Goal: Navigation & Orientation: Find specific page/section

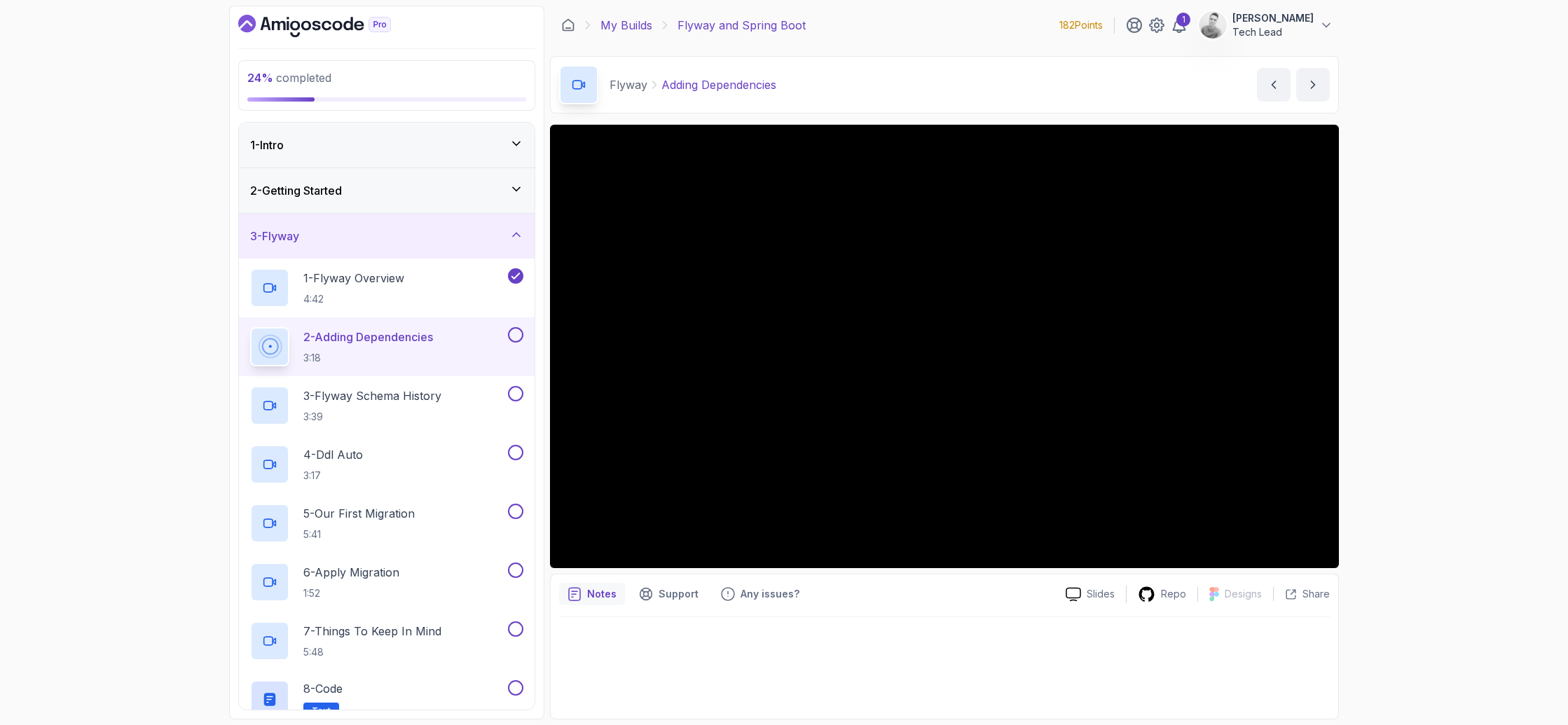
click at [630, 25] on link "My Builds" at bounding box center [626, 25] width 52 height 16
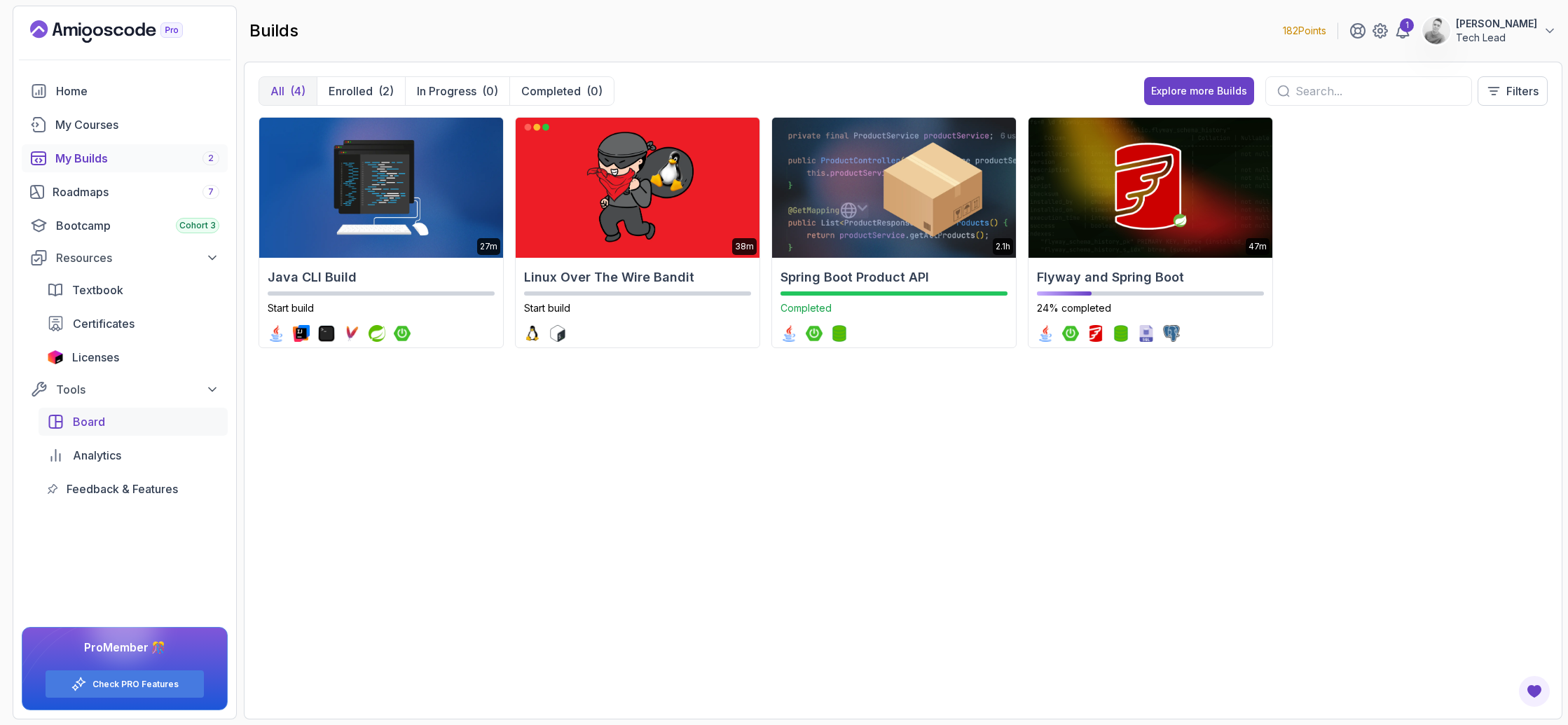
click at [123, 425] on div "Board" at bounding box center [146, 422] width 147 height 16
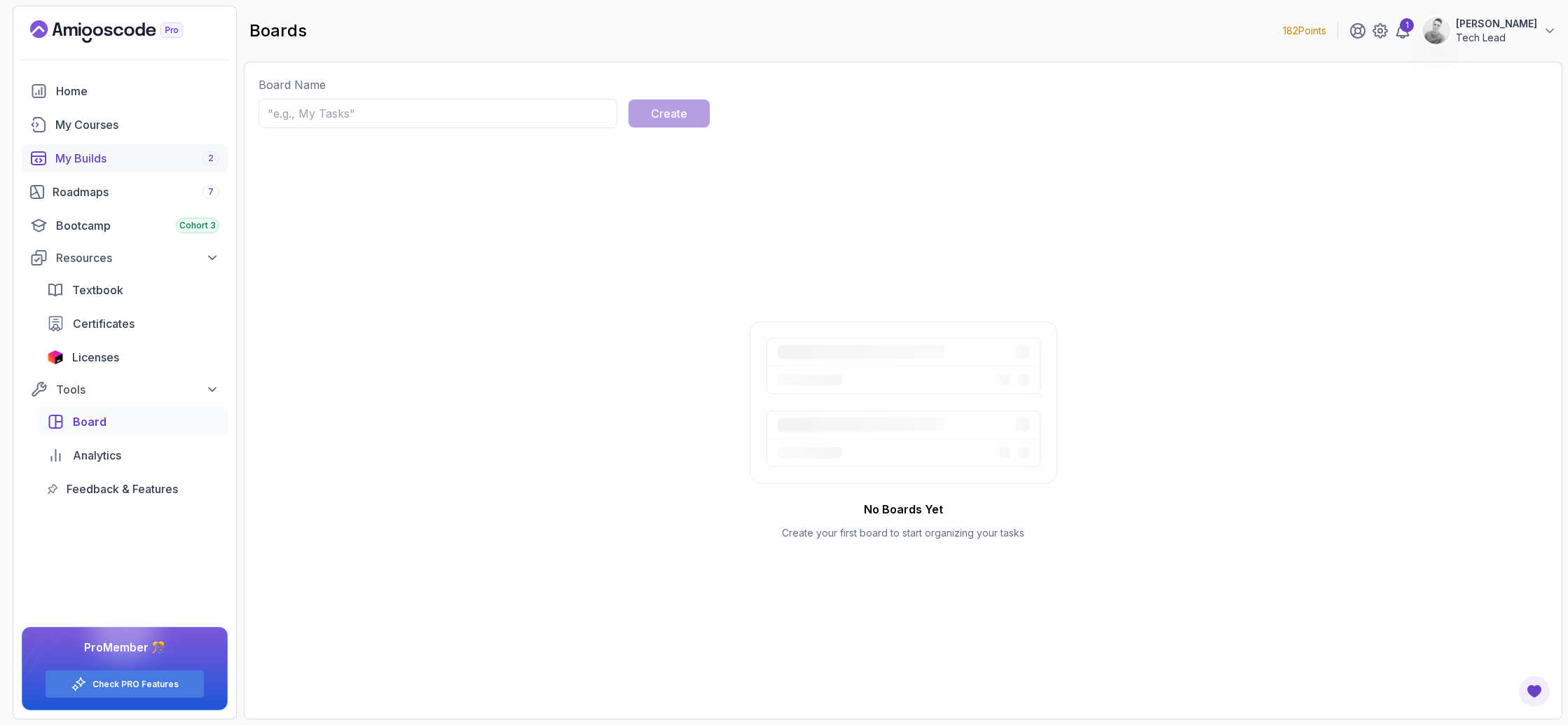
click at [111, 155] on div "My Builds 2" at bounding box center [137, 158] width 164 height 16
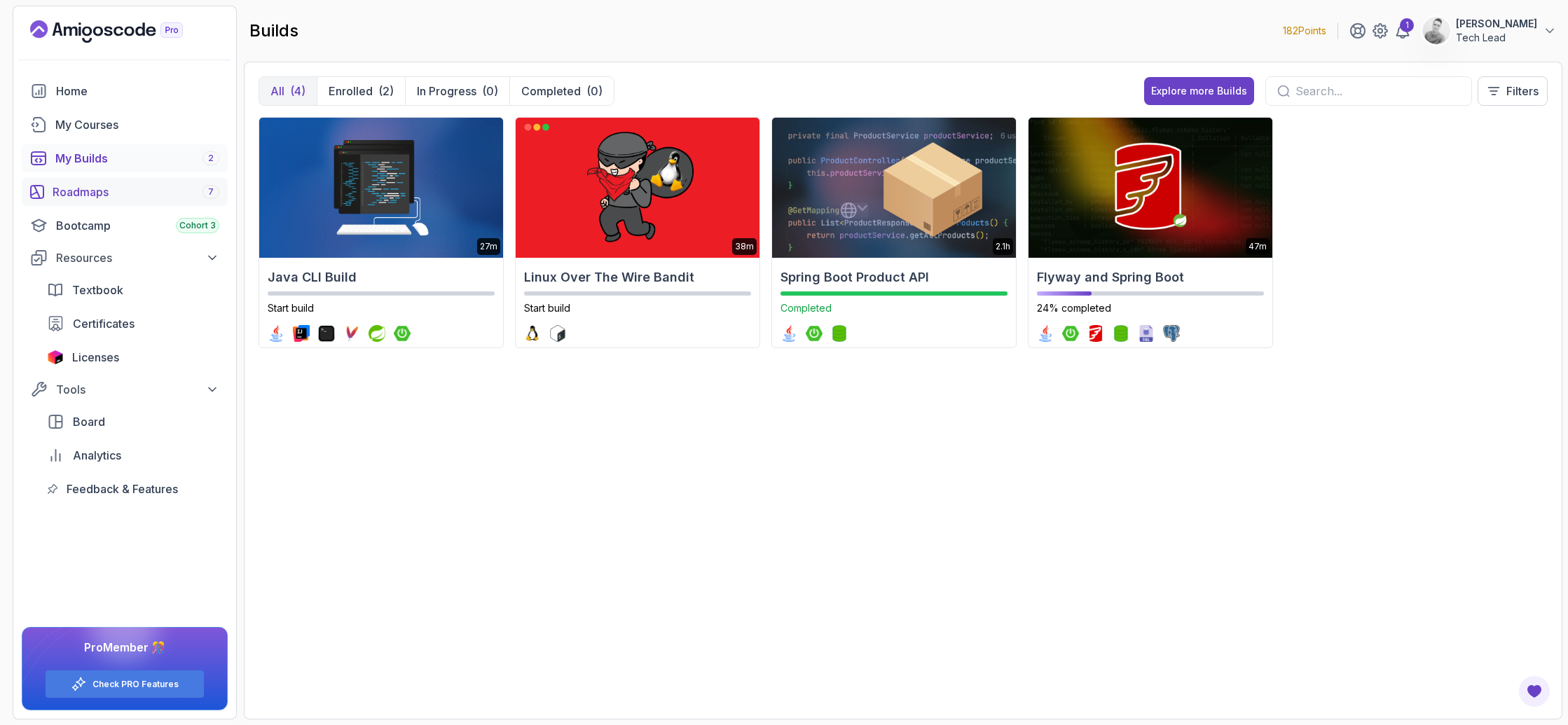
click at [116, 195] on div "Roadmaps 7" at bounding box center [135, 192] width 167 height 16
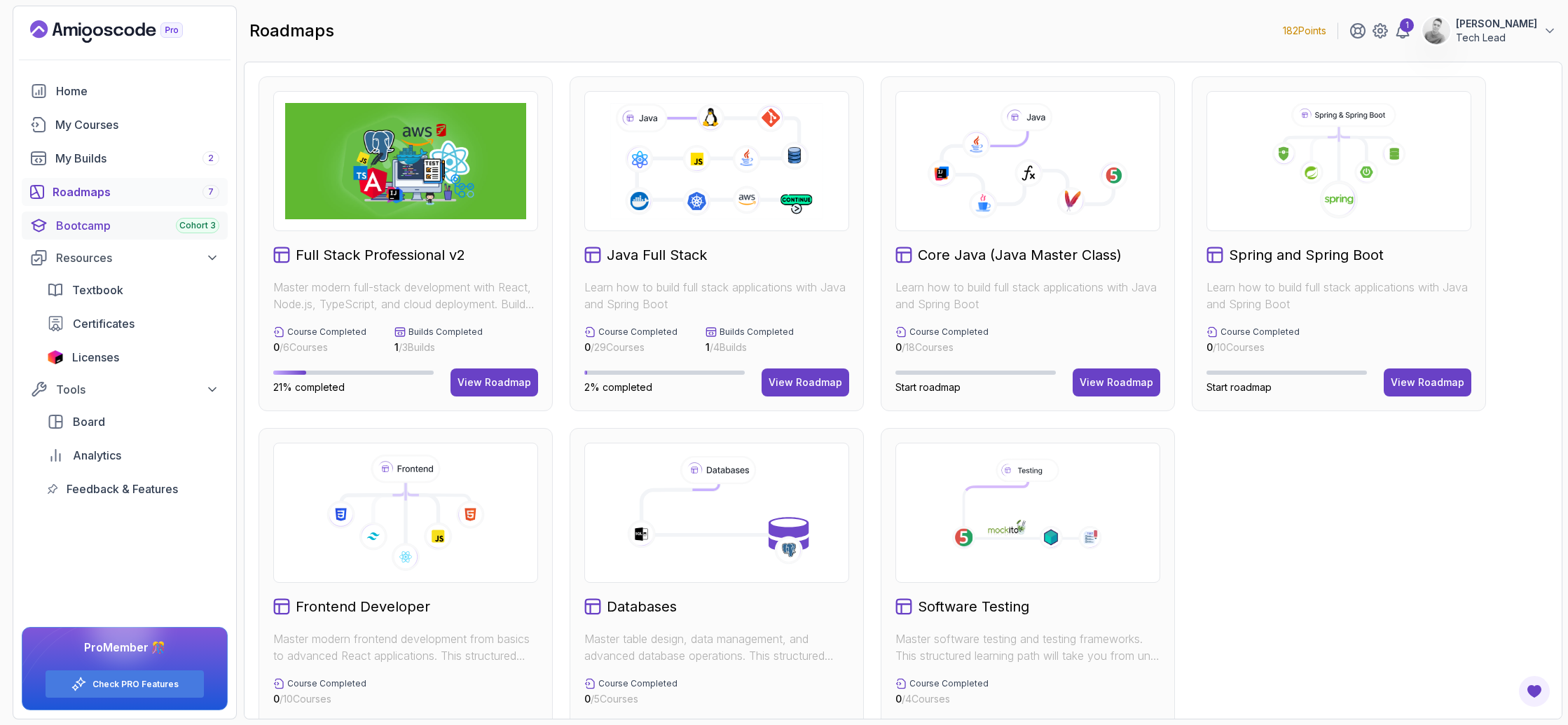
click at [498, 374] on button "View Roadmap" at bounding box center [494, 382] width 88 height 28
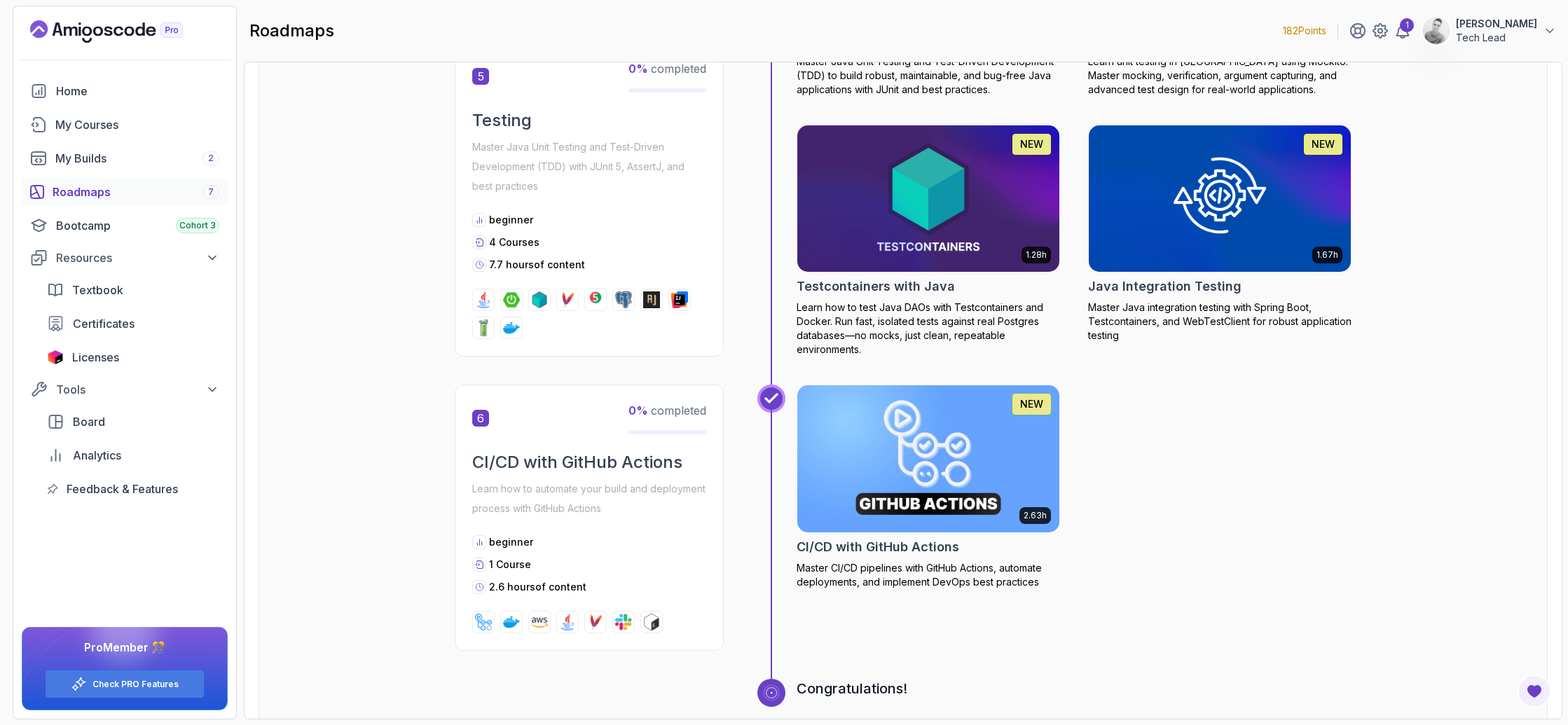
scroll to position [2318, 0]
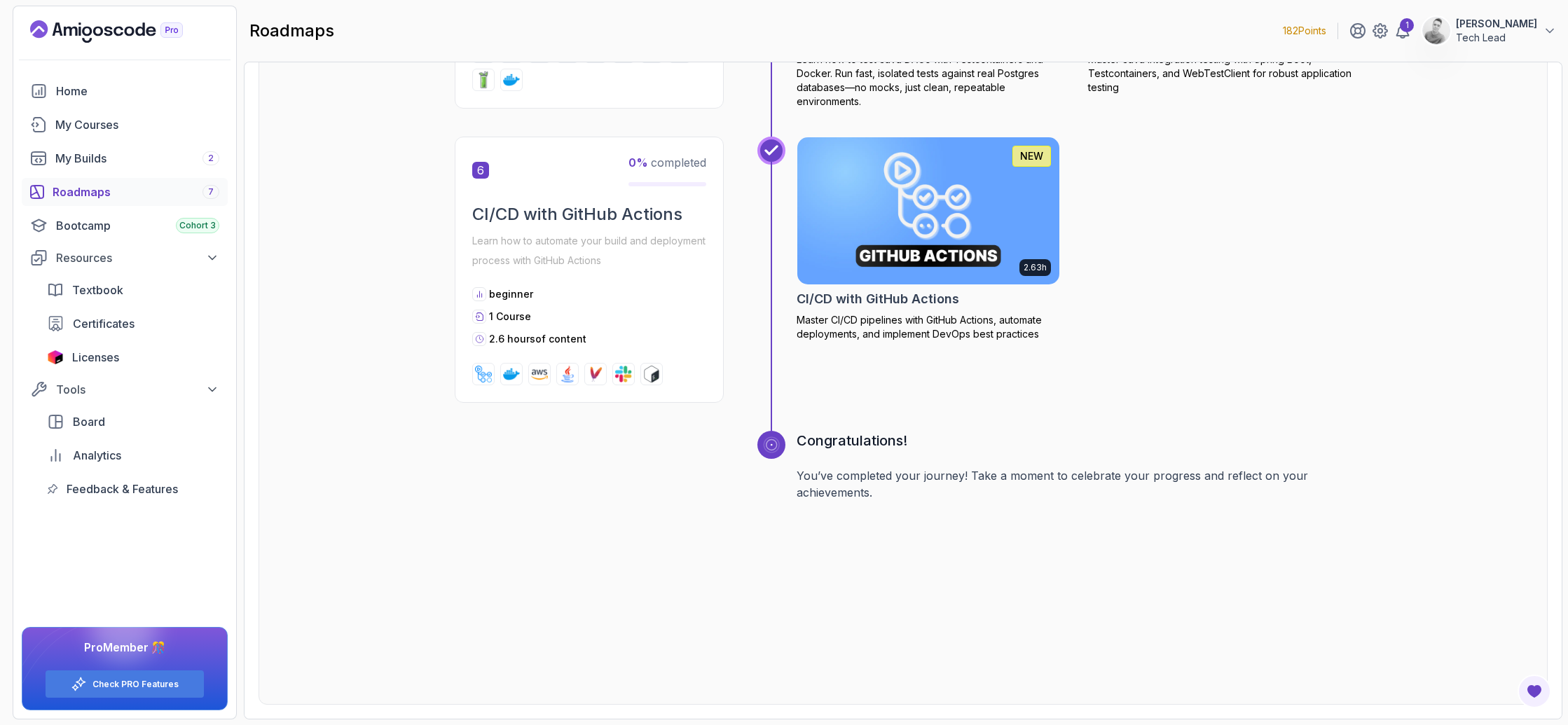
click at [596, 375] on img at bounding box center [595, 374] width 16 height 16
click at [761, 540] on div at bounding box center [771, 554] width 28 height 245
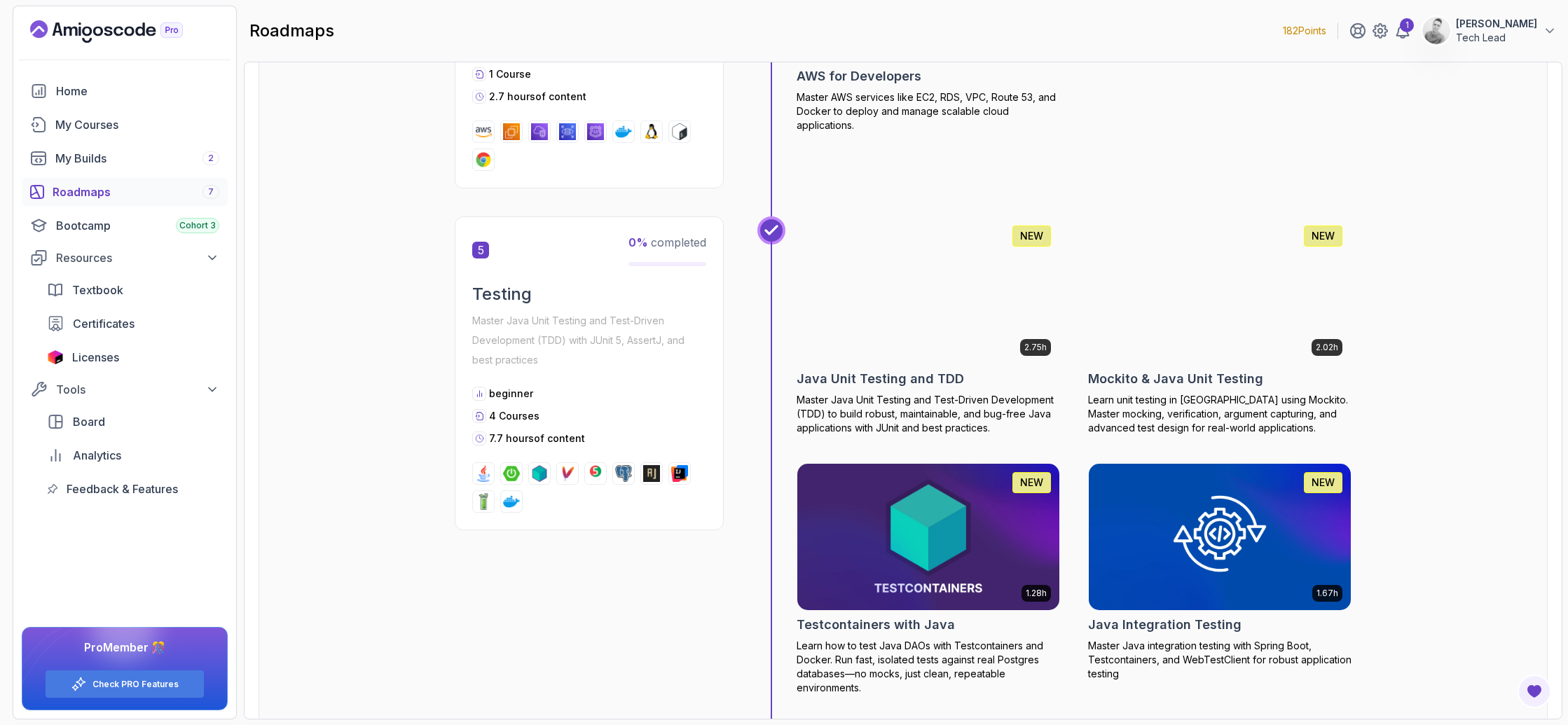
scroll to position [1722, 0]
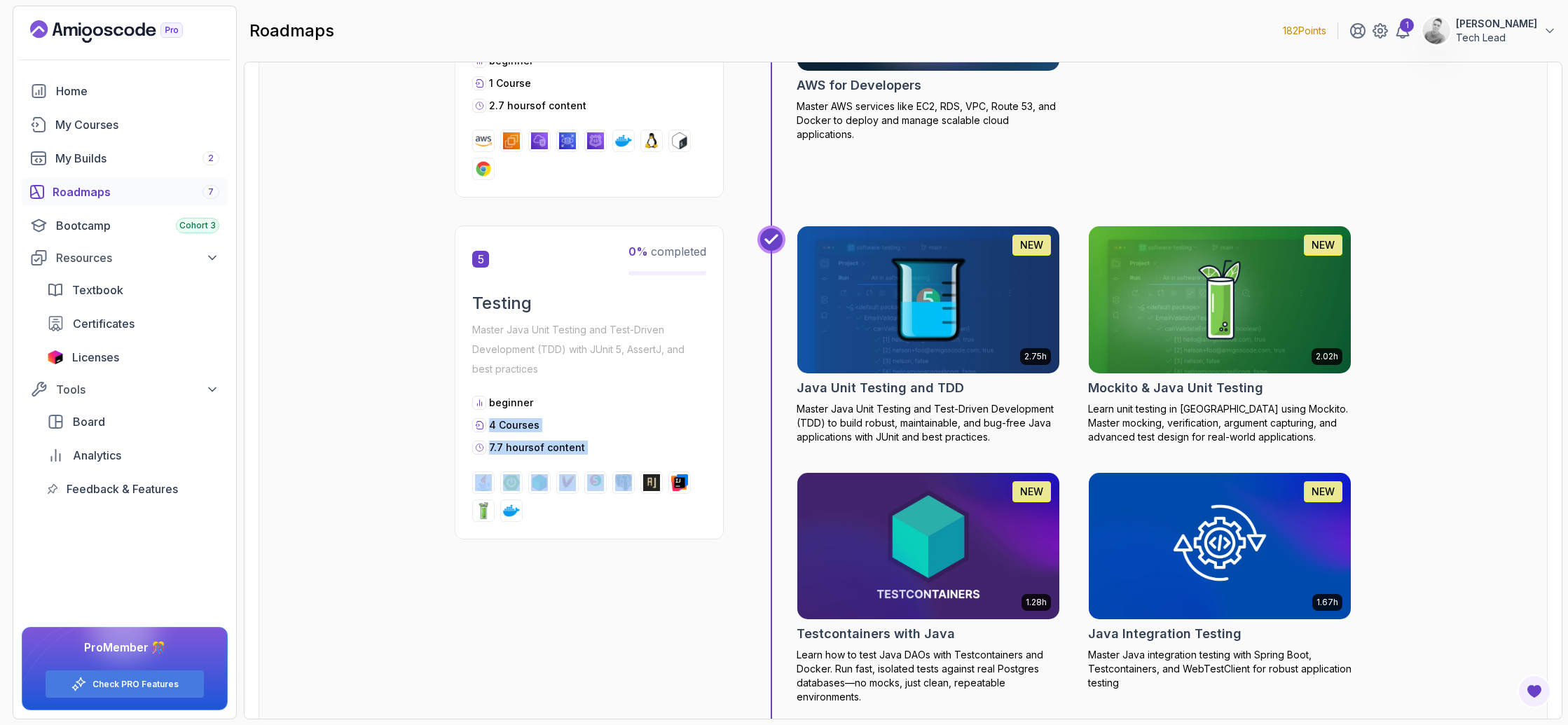
drag, startPoint x: 491, startPoint y: 424, endPoint x: 616, endPoint y: 484, distance: 138.7
click at [616, 483] on div "5 0 % completed Testing Master Java Unit Testing and Test-Driven Development (T…" at bounding box center [589, 383] width 269 height 314
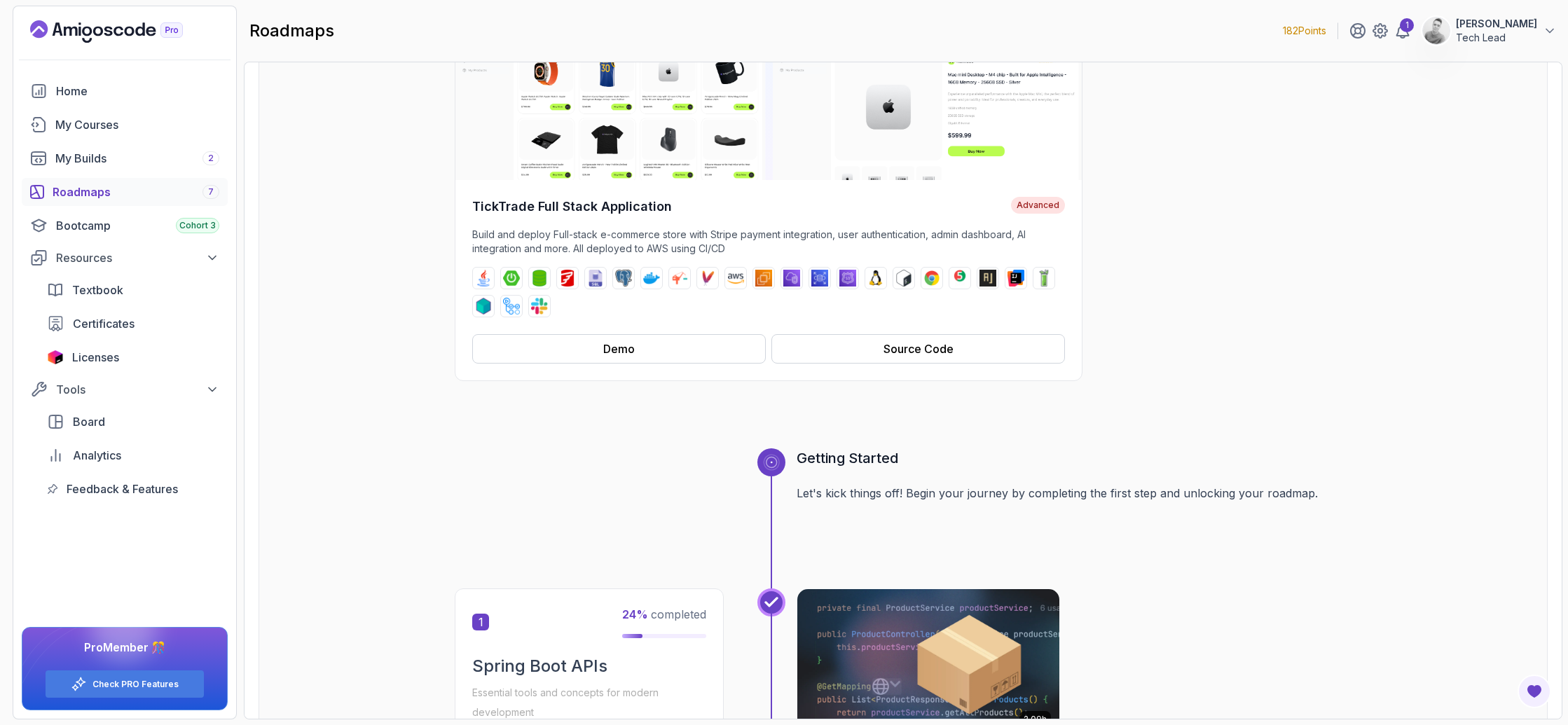
scroll to position [0, 0]
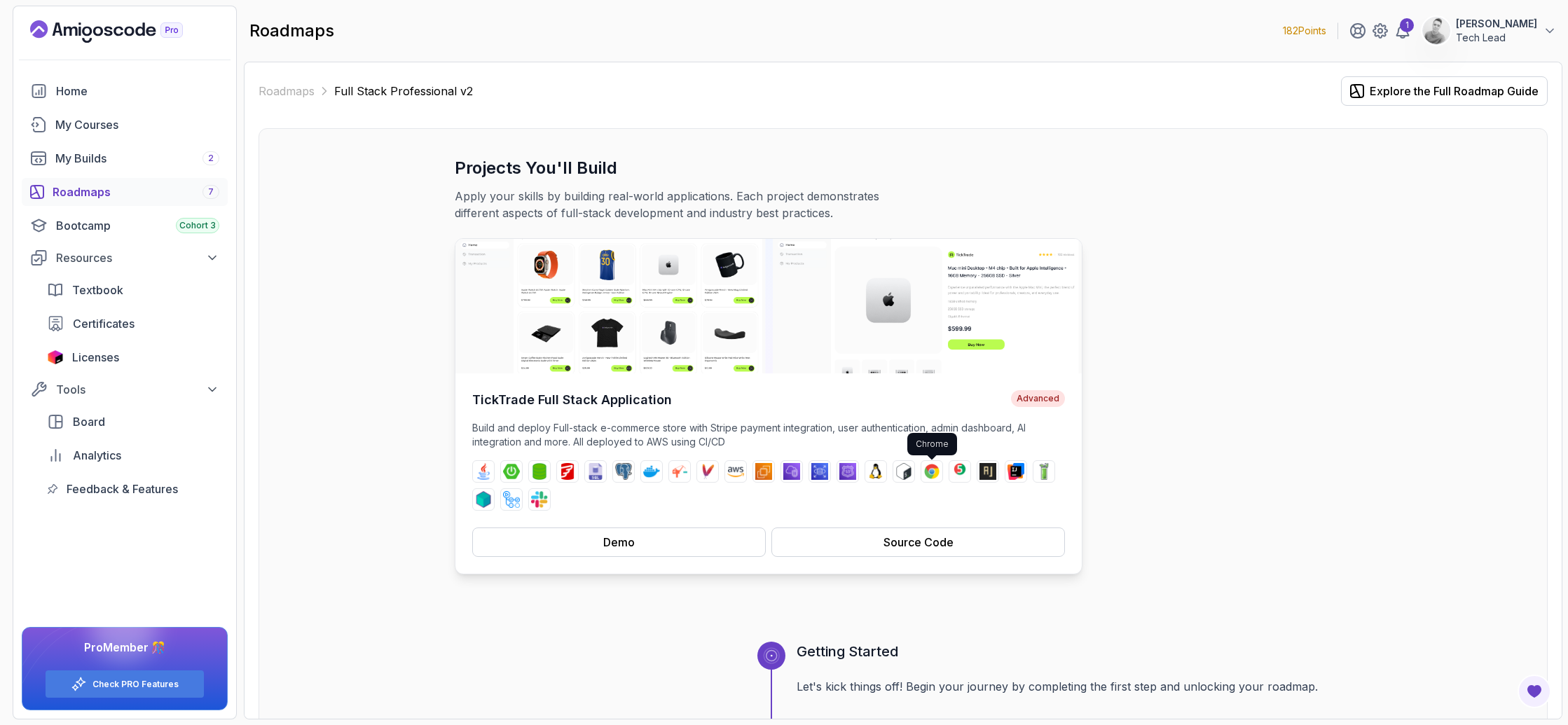
click at [930, 473] on img at bounding box center [931, 471] width 16 height 16
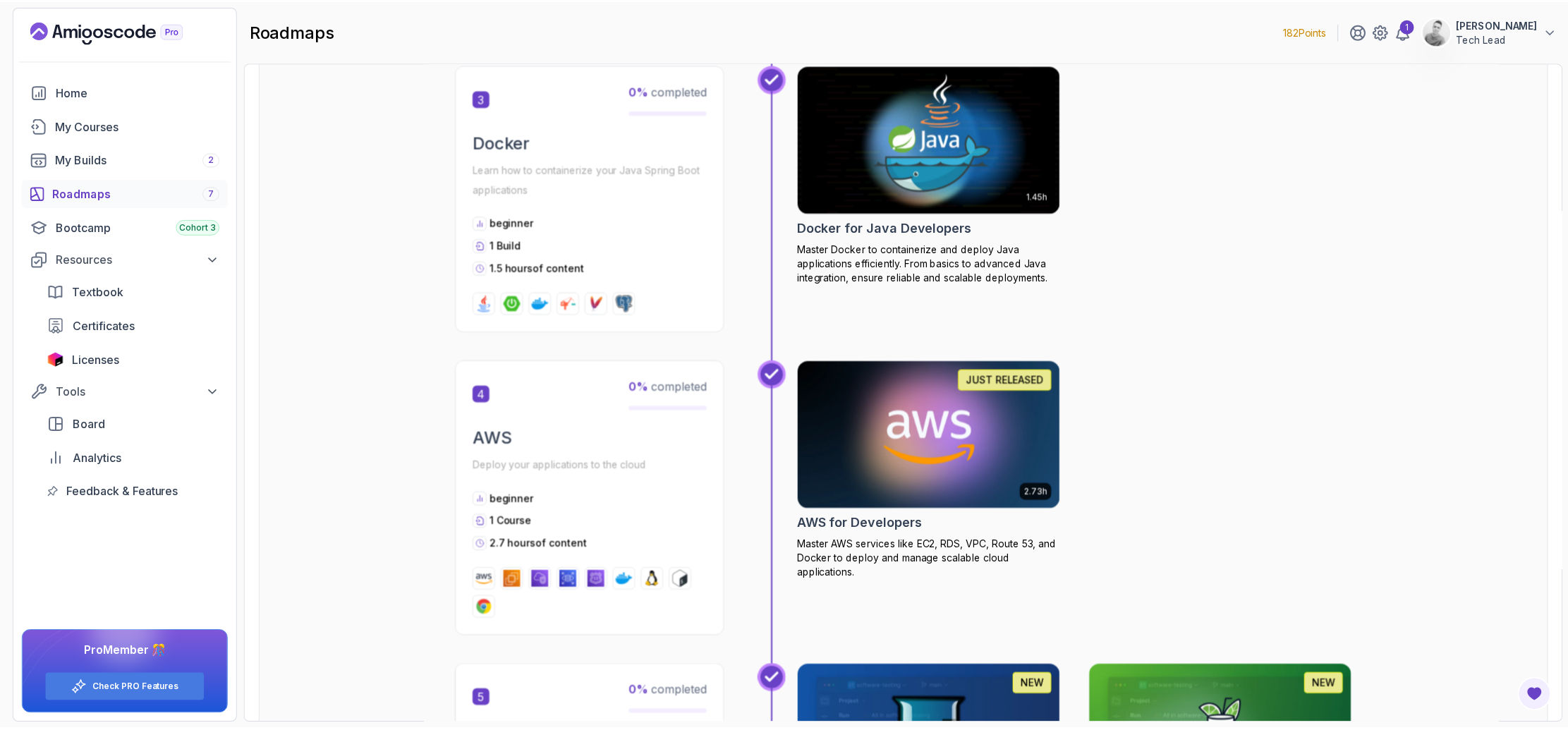
scroll to position [1315, 0]
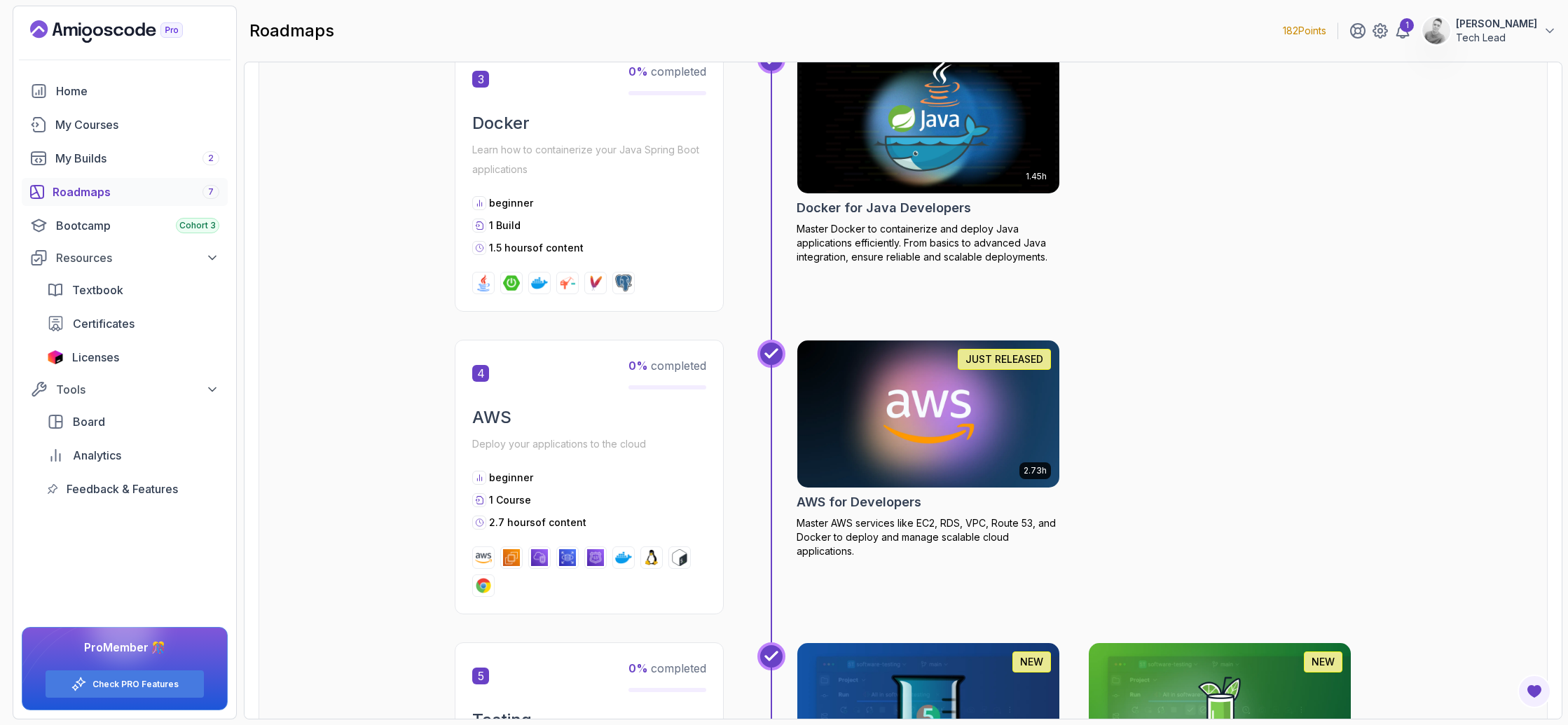
click at [480, 585] on img at bounding box center [483, 586] width 16 height 16
click at [486, 587] on img at bounding box center [483, 586] width 16 height 16
click at [614, 387] on div "4 0 % completed" at bounding box center [589, 373] width 234 height 32
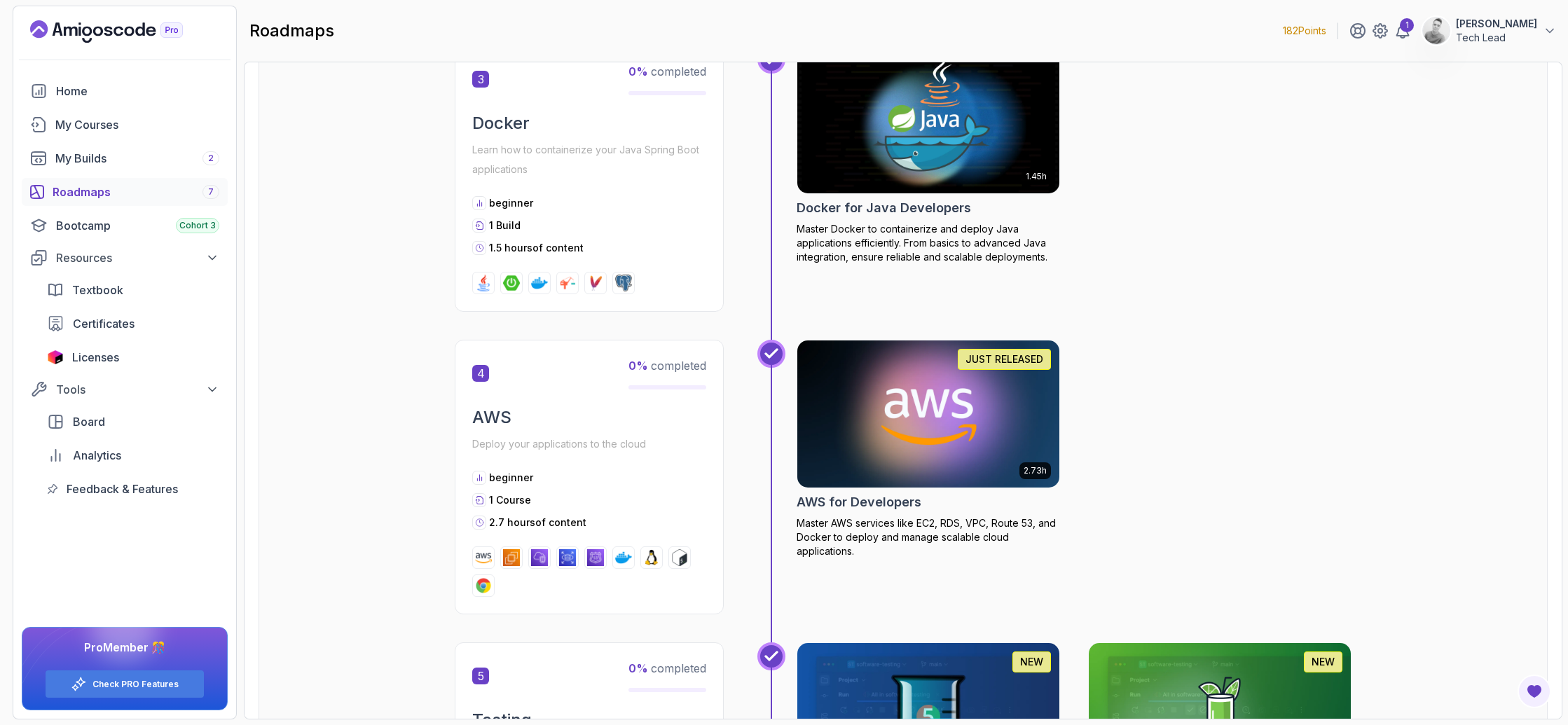
click at [856, 499] on h2 "AWS for Developers" at bounding box center [859, 502] width 125 height 19
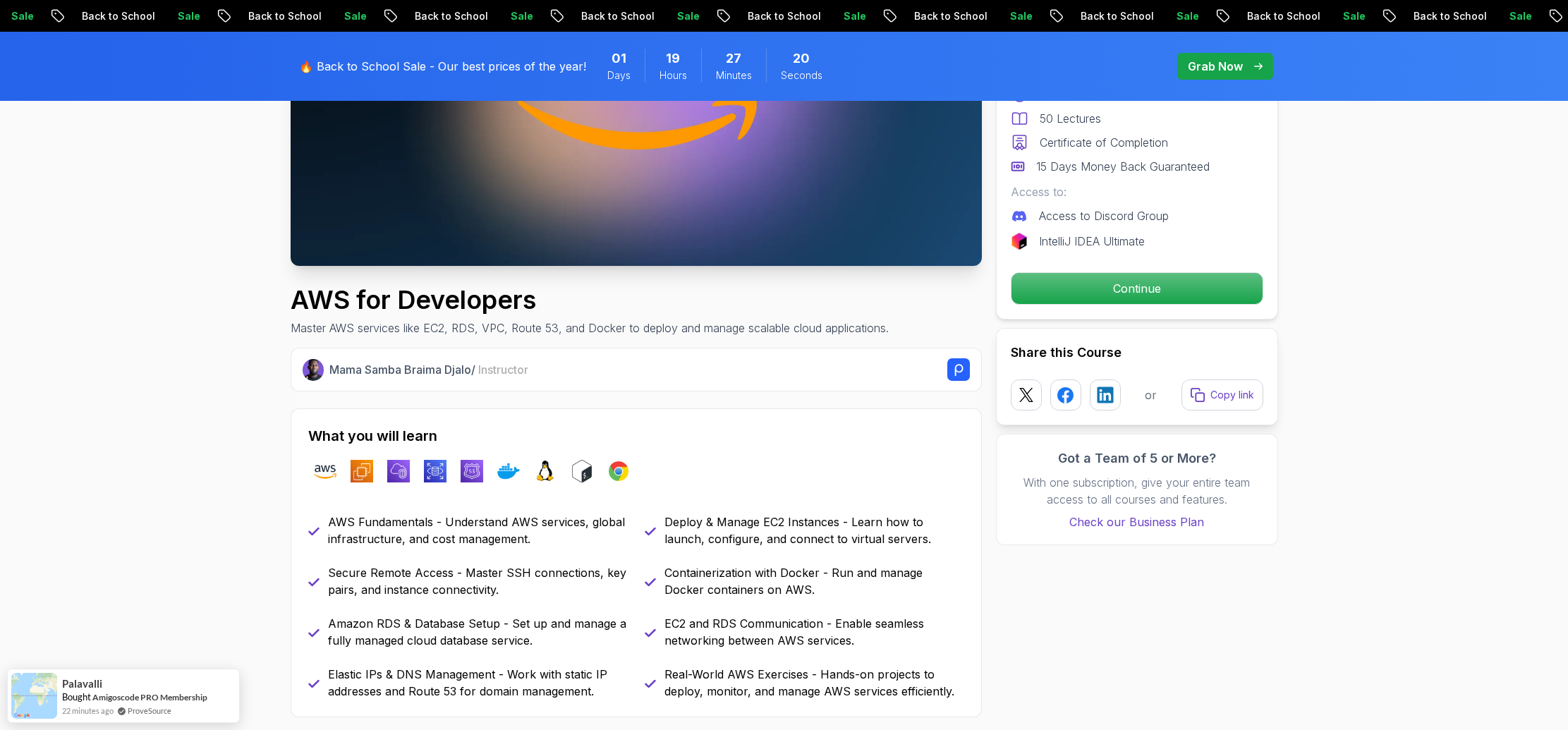
scroll to position [607, 0]
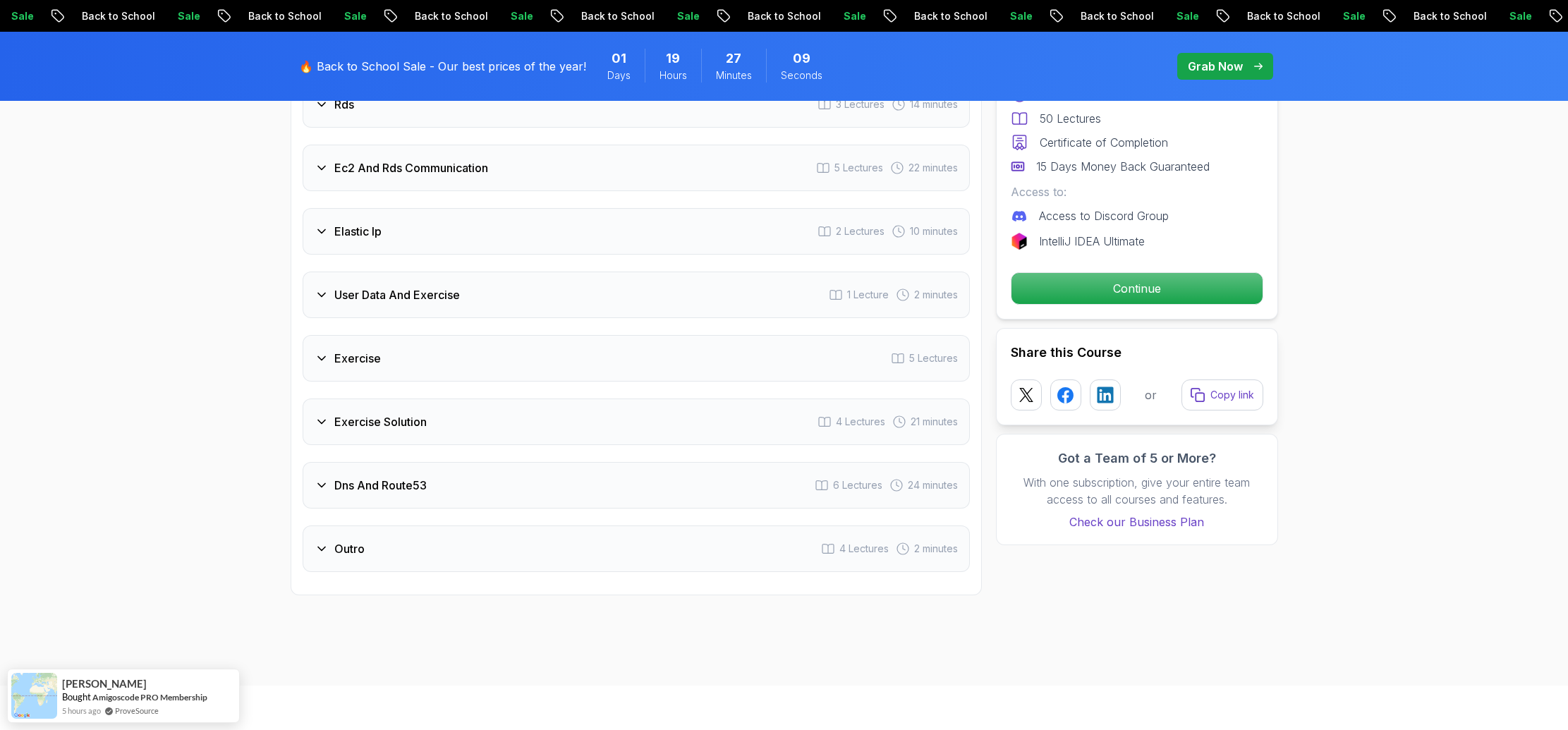
scroll to position [2344, 0]
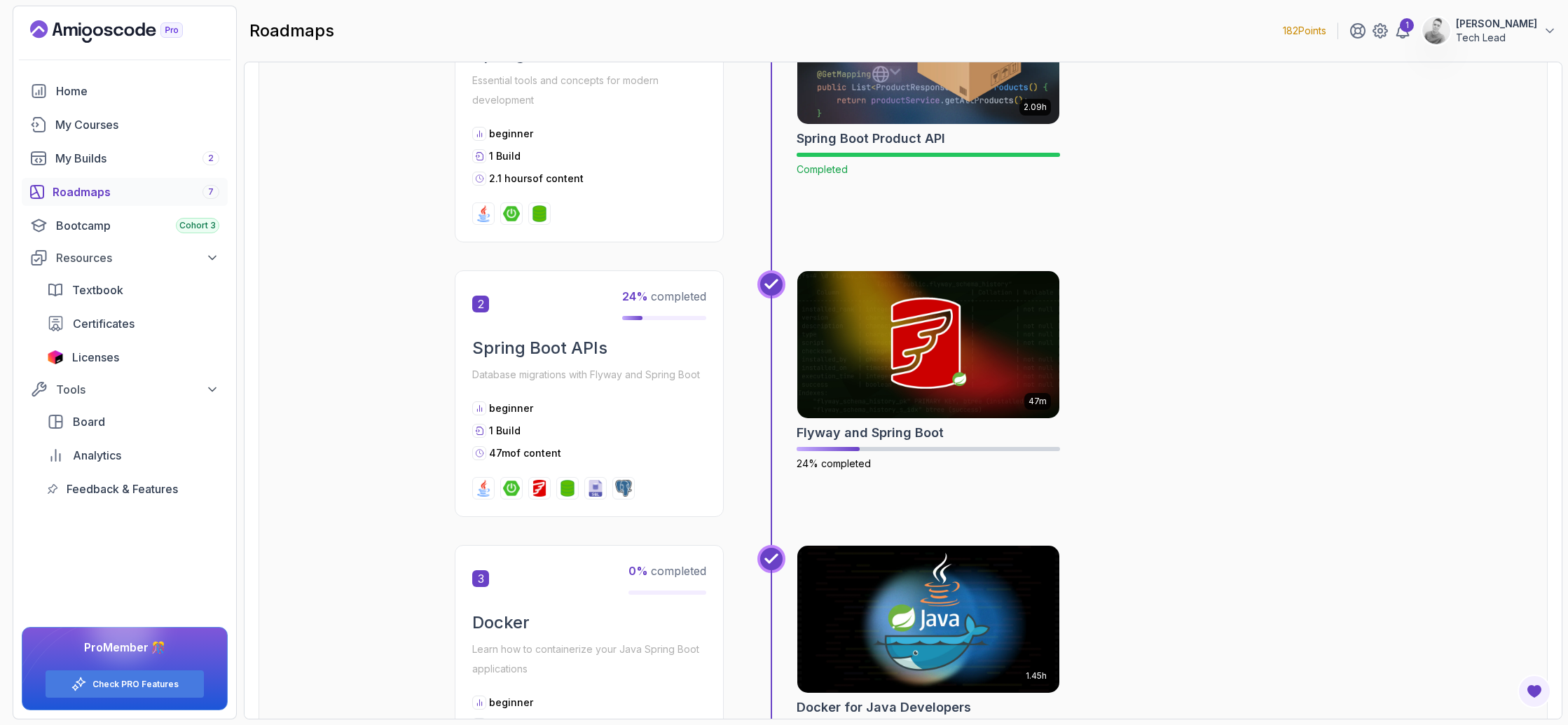
scroll to position [824, 0]
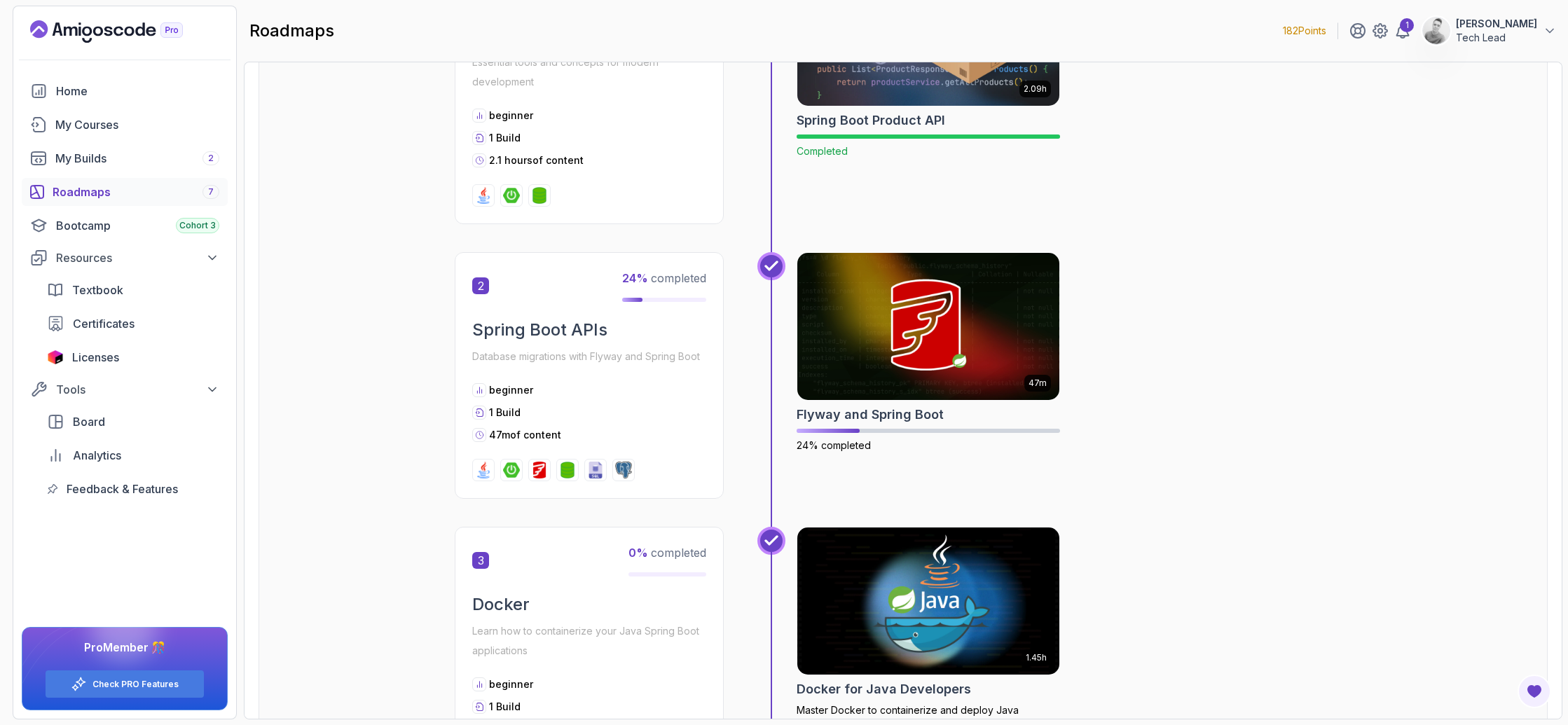
click at [544, 472] on img at bounding box center [539, 470] width 16 height 16
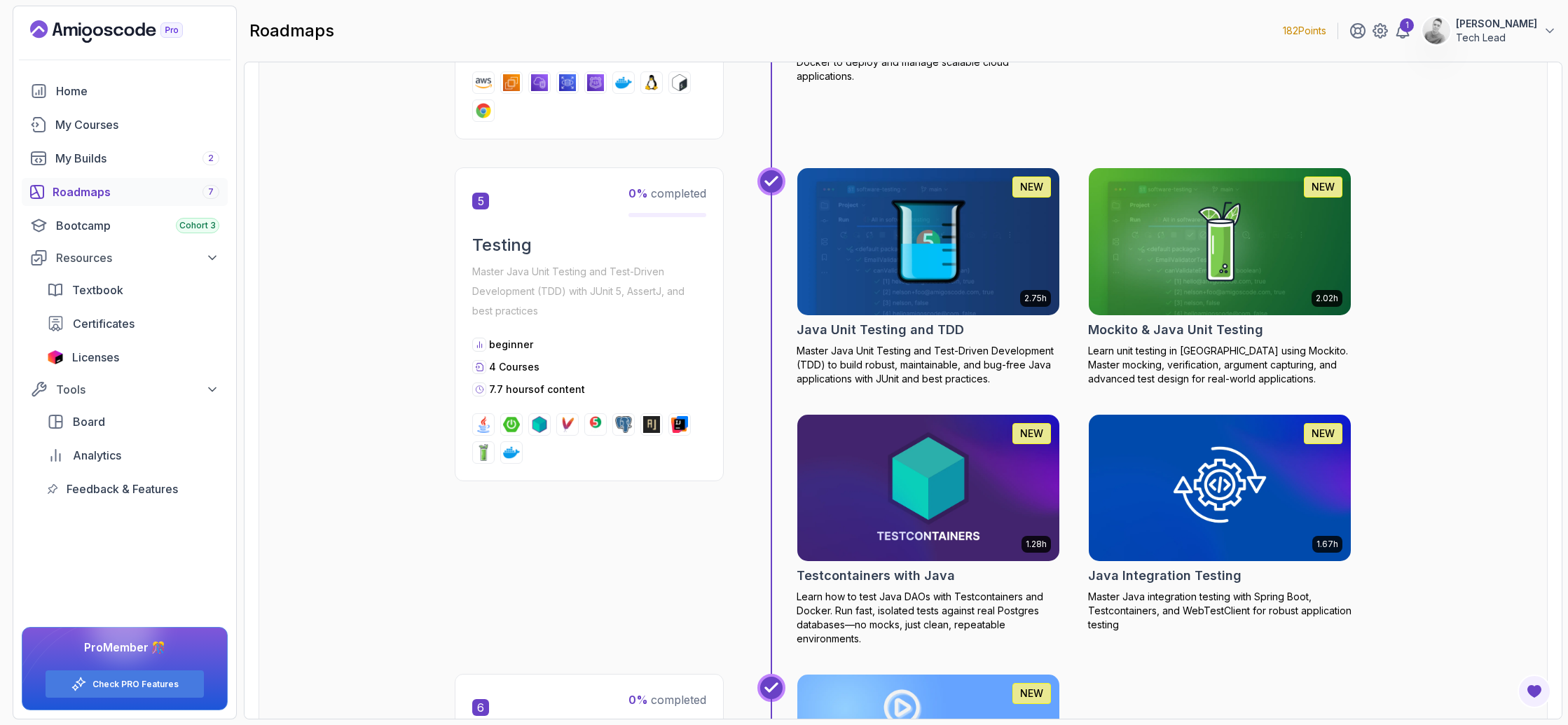
scroll to position [1095, 0]
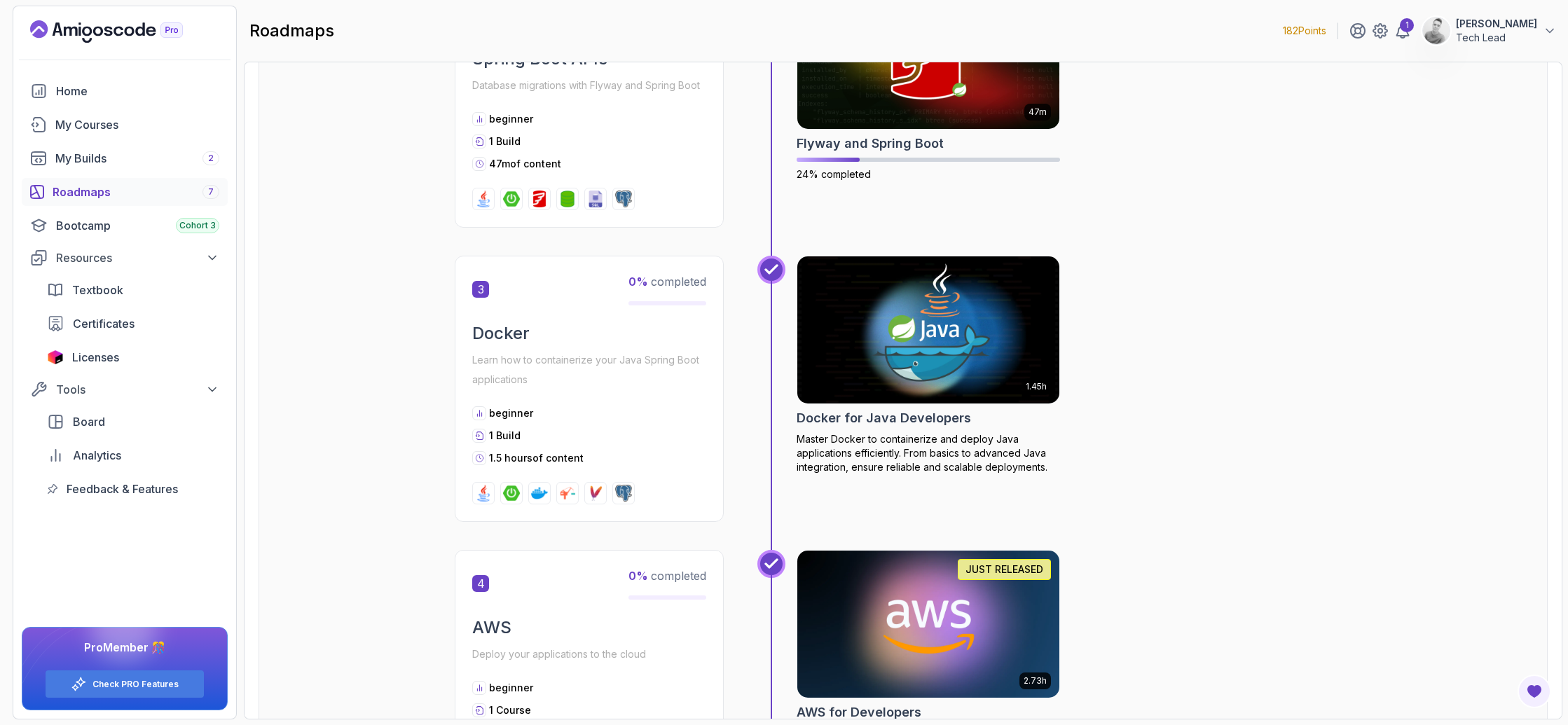
click at [88, 190] on div "Roadmaps 7" at bounding box center [135, 192] width 167 height 16
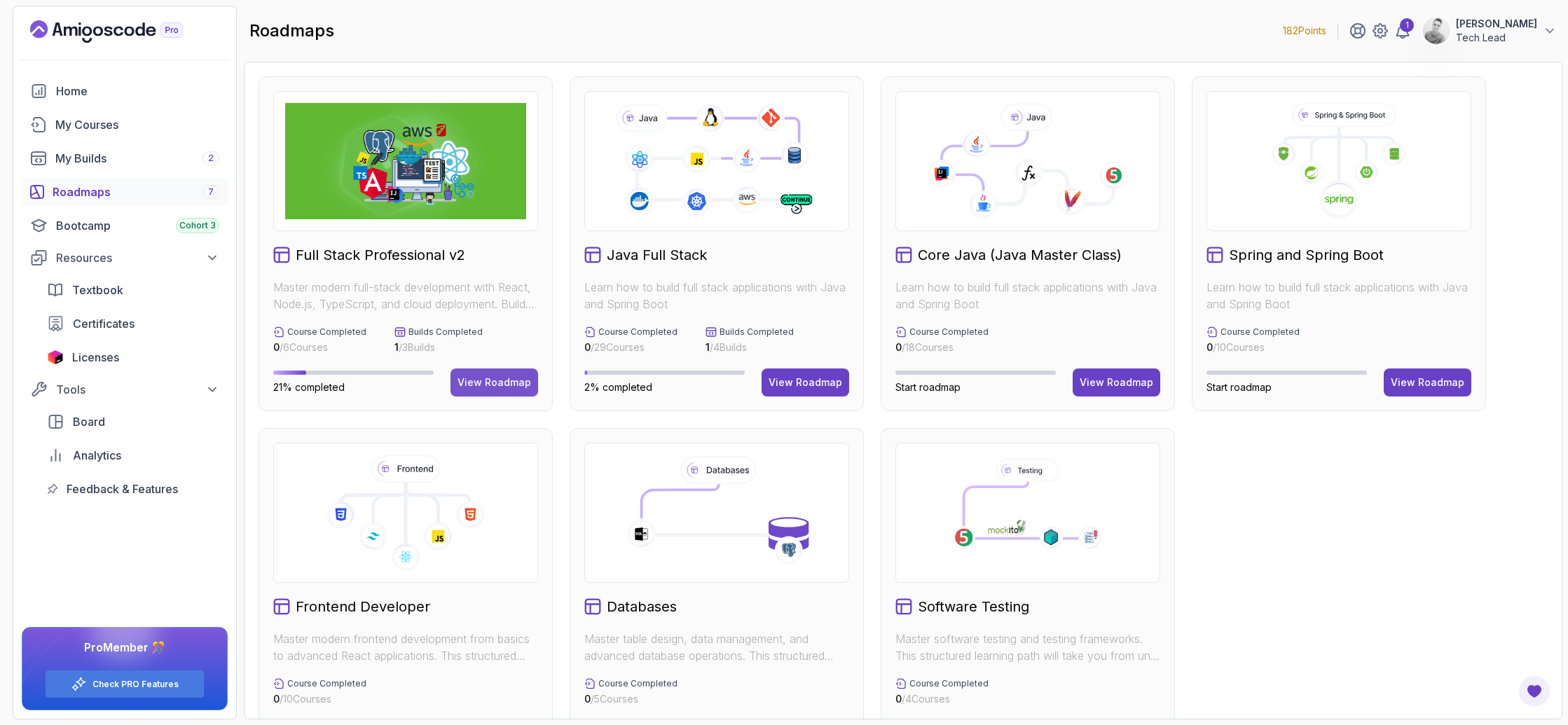
click at [484, 376] on div "View Roadmap" at bounding box center [494, 382] width 73 height 14
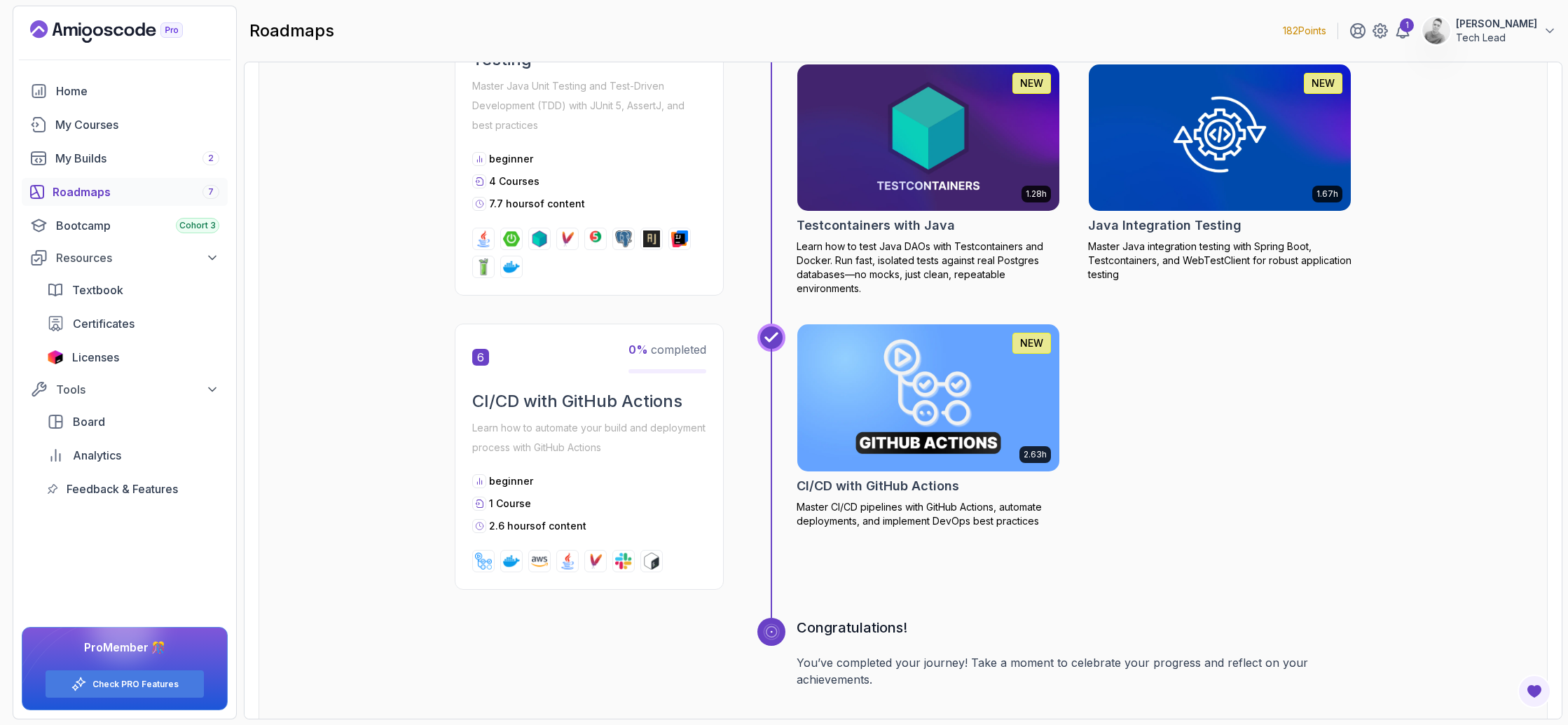
scroll to position [2318, 0]
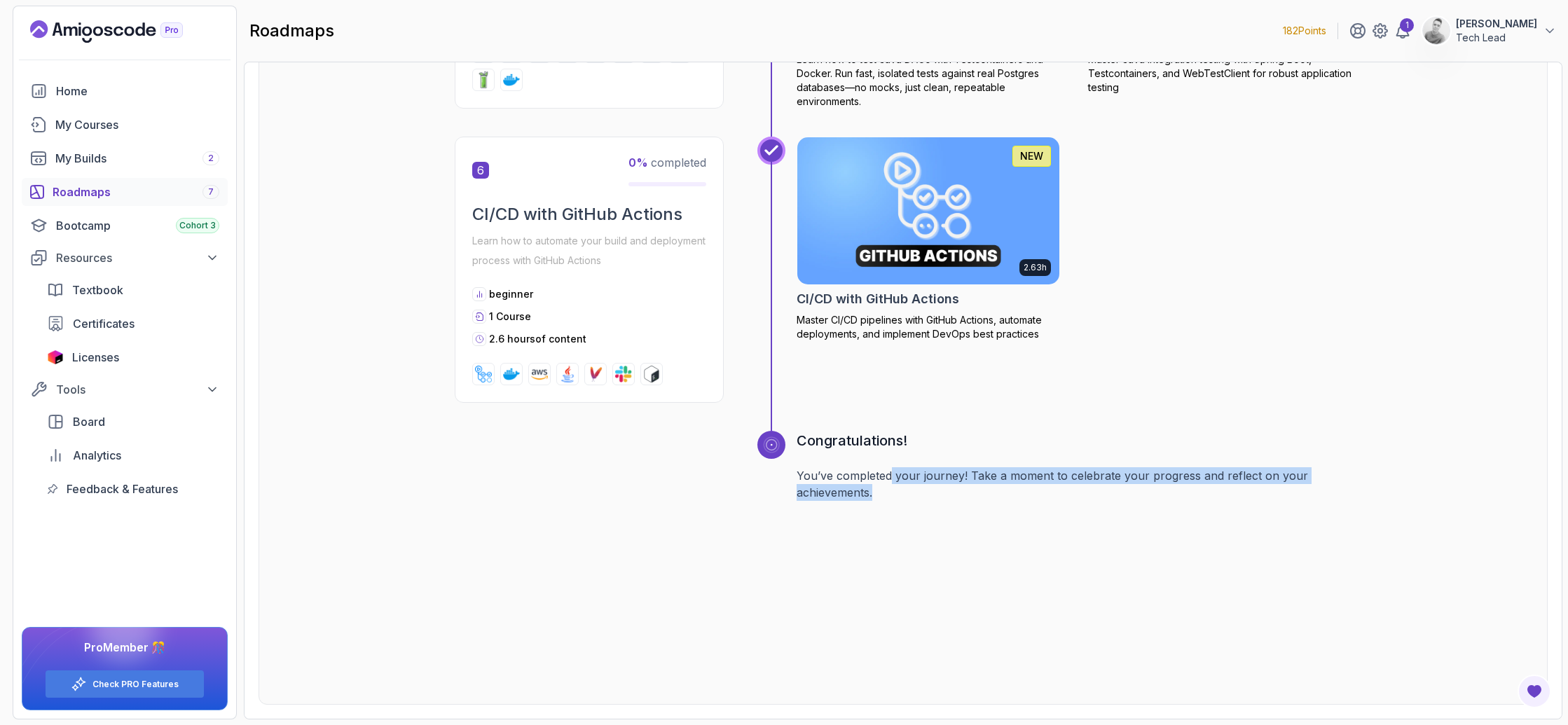
drag, startPoint x: 890, startPoint y: 482, endPoint x: 1105, endPoint y: 502, distance: 215.9
click at [1105, 502] on div "Congratulations! You’ve completed your journey! Take a moment to celebrate your…" at bounding box center [1074, 554] width 555 height 245
click at [889, 521] on div "Congratulations! You’ve completed your journey! Take a moment to celebrate your…" at bounding box center [1074, 554] width 555 height 245
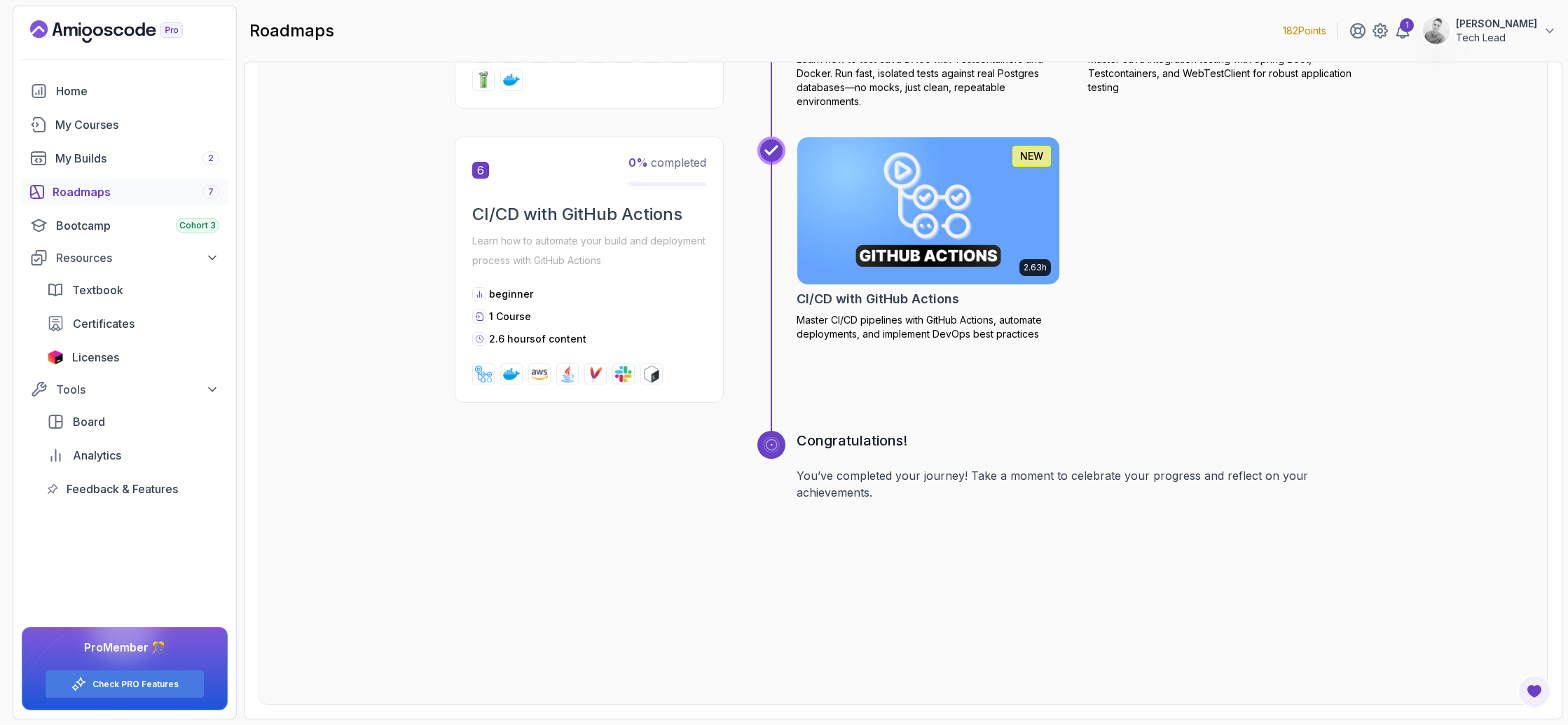
scroll to position [2310, 0]
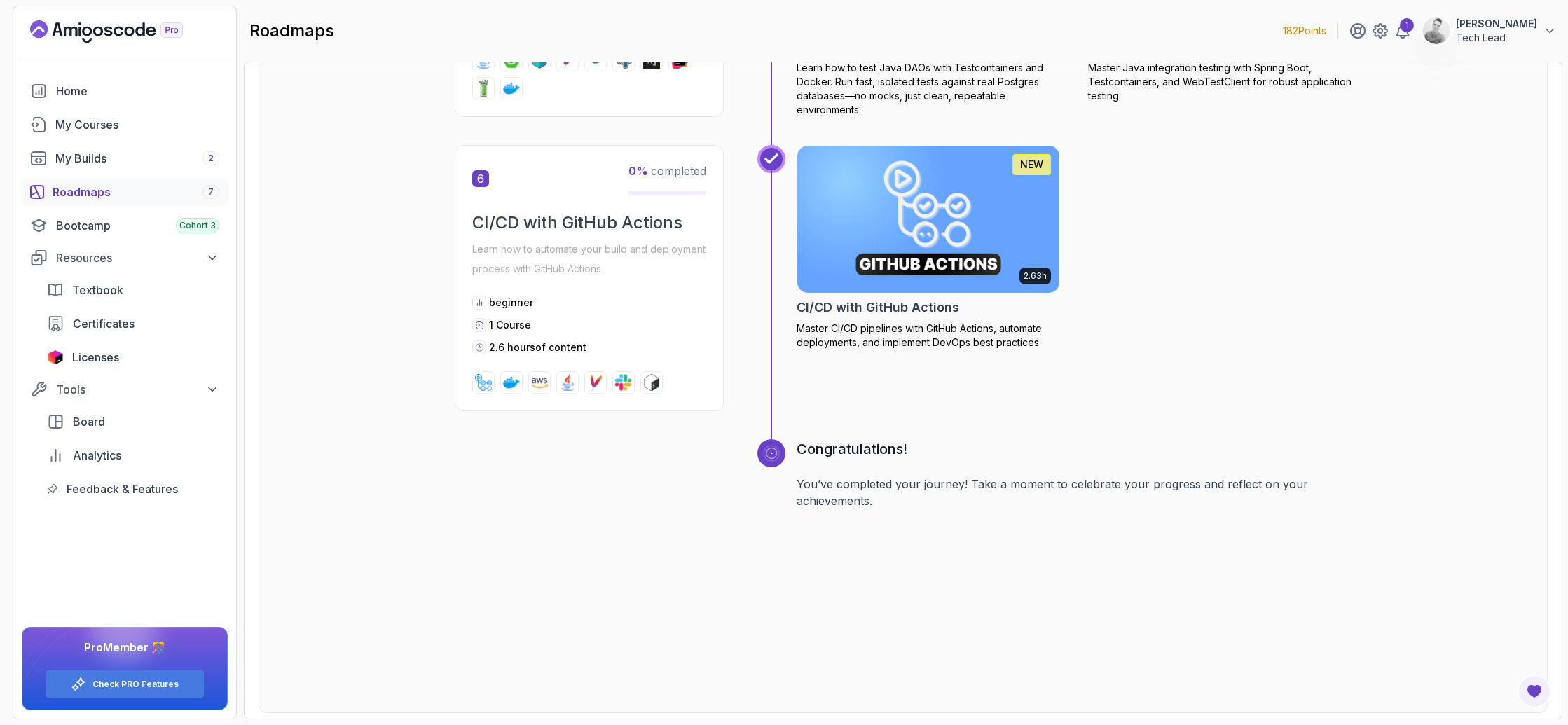
click at [625, 384] on img at bounding box center [623, 382] width 16 height 16
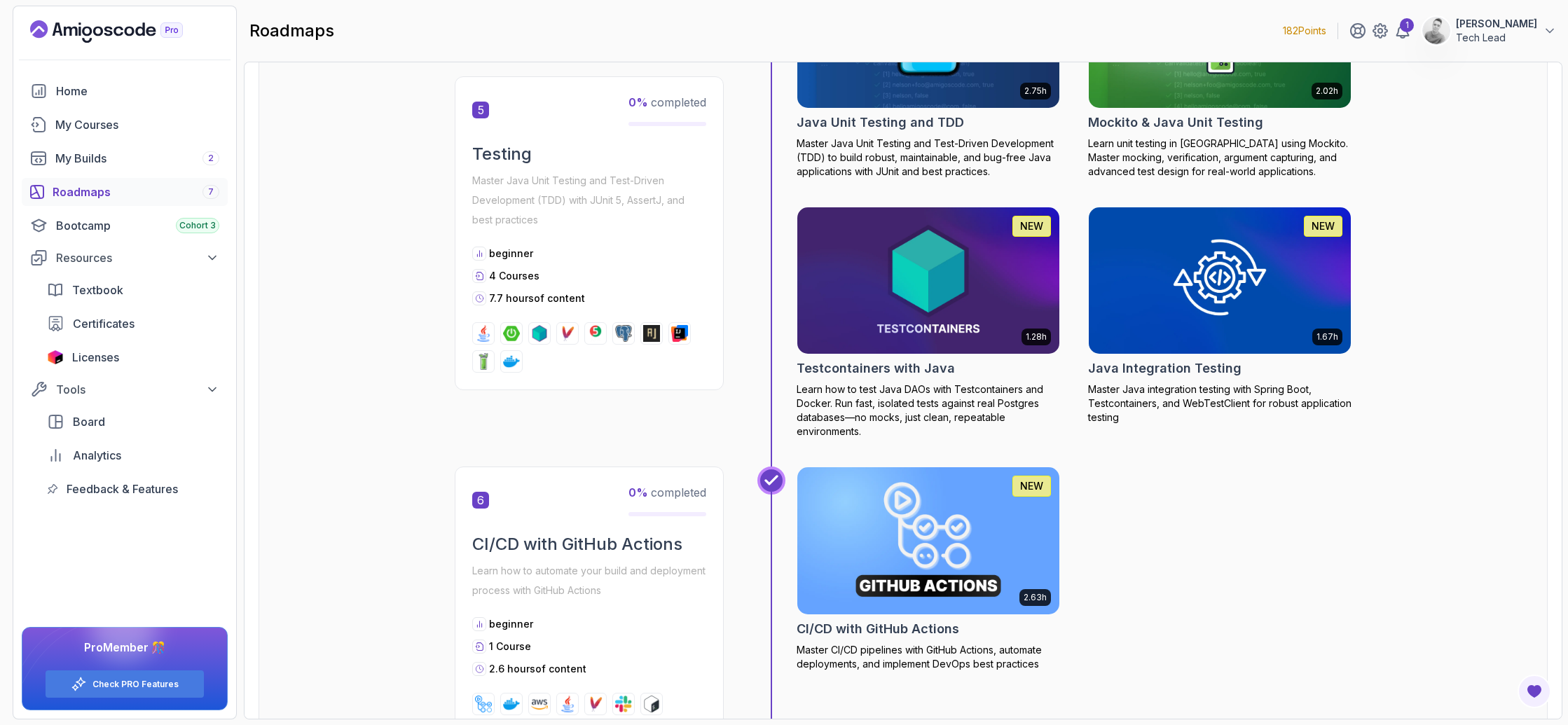
scroll to position [1916, 0]
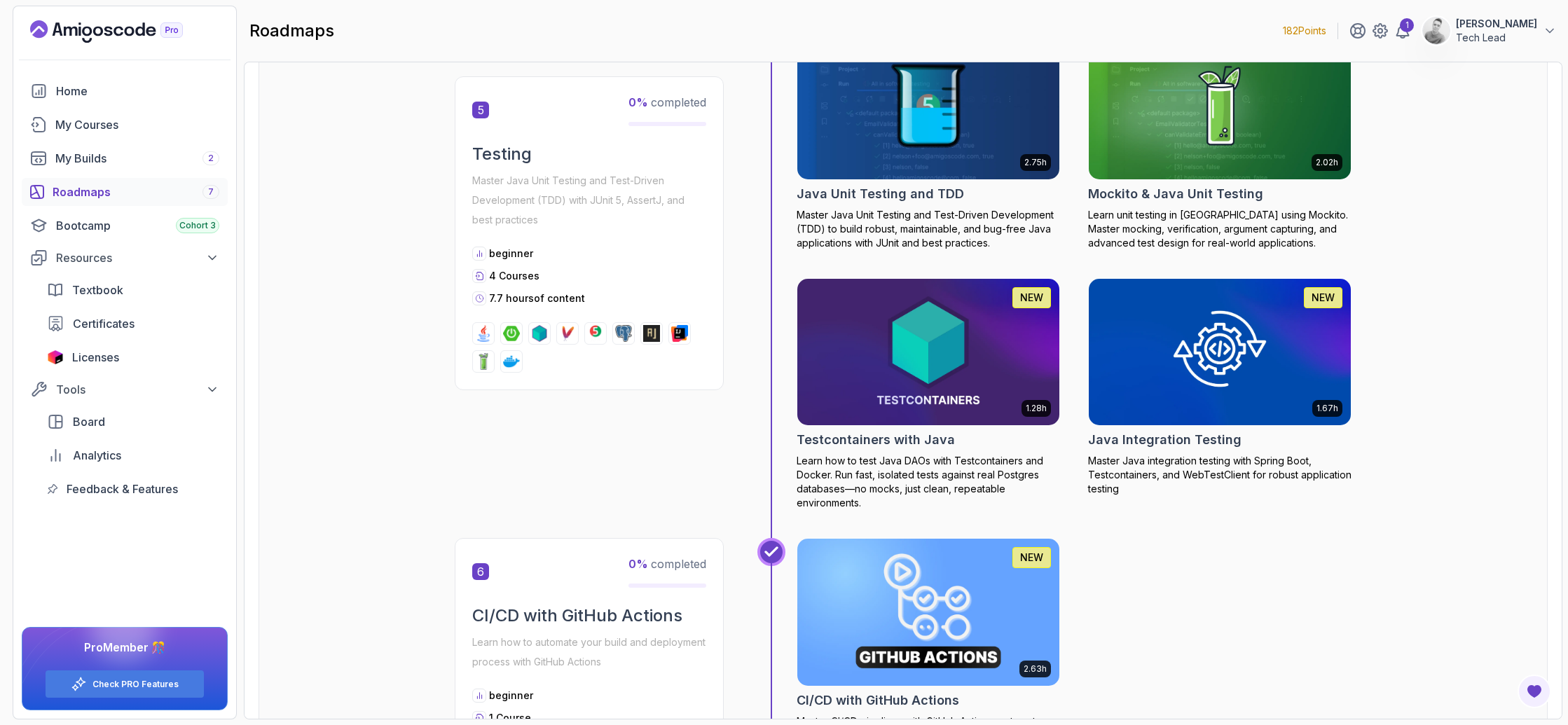
click at [603, 338] on img at bounding box center [595, 334] width 16 height 16
click at [705, 470] on div "5 0 % completed Testing Master Java Unit Testing and Test-Driven Development (T…" at bounding box center [903, 284] width 897 height 507
